Goal: Check status: Check status

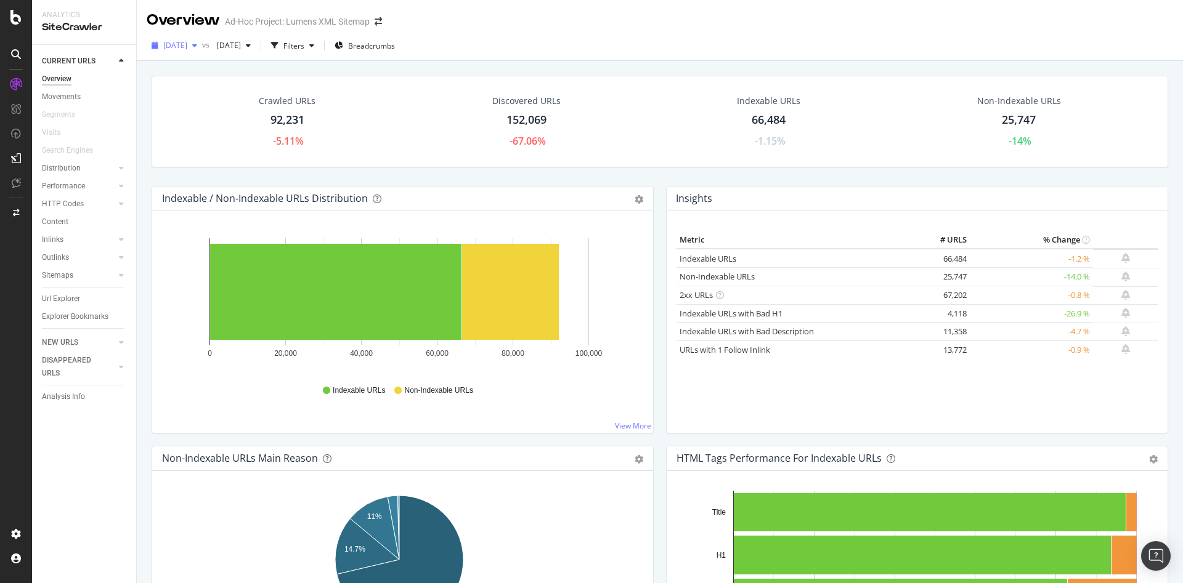
click at [187, 46] on span "[DATE]" at bounding box center [175, 45] width 24 height 10
click at [248, 110] on div "98.6K URLs" at bounding box center [255, 112] width 38 height 11
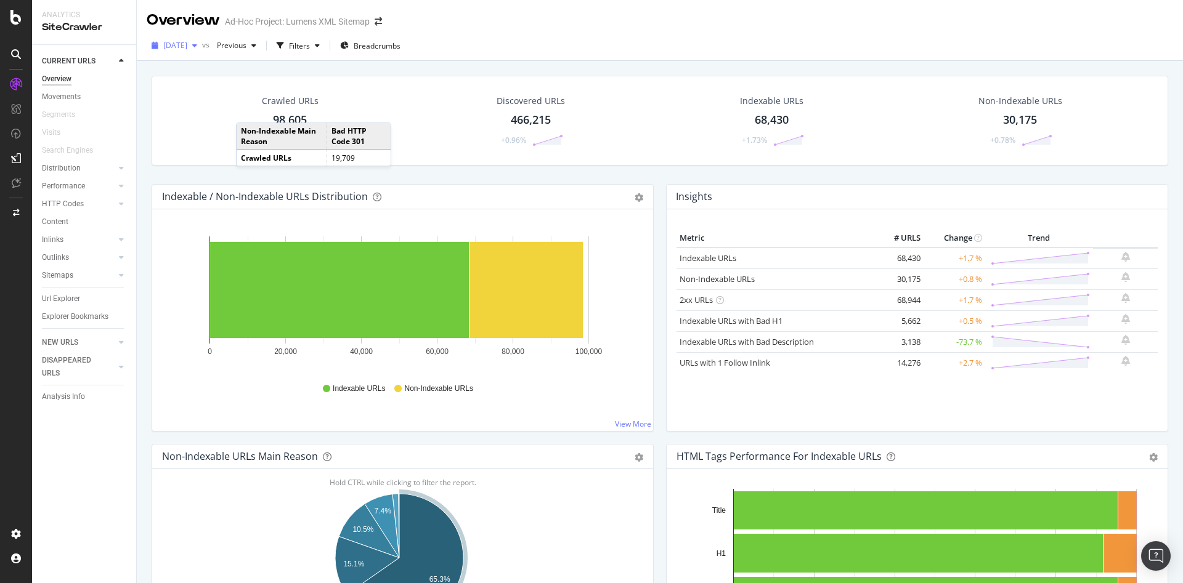
click at [181, 42] on span "[DATE]" at bounding box center [175, 45] width 24 height 10
click at [200, 62] on div "[DATE] 92.2K URLs" at bounding box center [228, 70] width 147 height 18
